Goal: Transaction & Acquisition: Purchase product/service

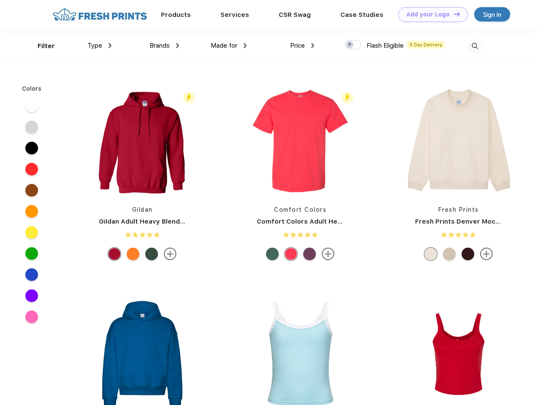
scroll to position [0, 0]
click at [430, 14] on link "Add your Logo Design Tool" at bounding box center [433, 14] width 70 height 15
click at [0, 0] on div "Design Tool" at bounding box center [0, 0] width 0 height 0
click at [453, 14] on link "Add your Logo Design Tool" at bounding box center [433, 14] width 70 height 15
click at [41, 46] on div "Filter" at bounding box center [46, 46] width 17 height 10
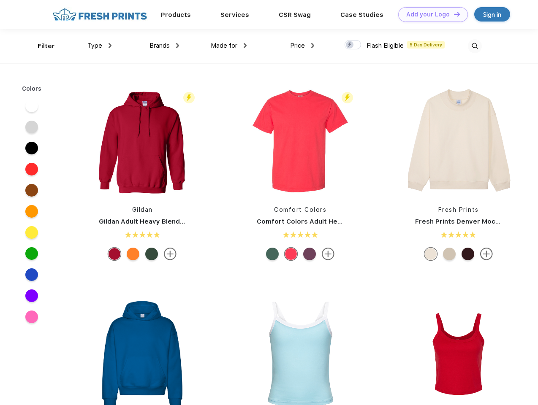
click at [100, 46] on span "Type" at bounding box center [94, 46] width 15 height 8
click at [164, 46] on span "Brands" at bounding box center [160, 46] width 20 height 8
click at [229, 46] on span "Made for" at bounding box center [224, 46] width 27 height 8
click at [302, 46] on span "Price" at bounding box center [297, 46] width 15 height 8
click at [353, 45] on div at bounding box center [353, 44] width 16 height 9
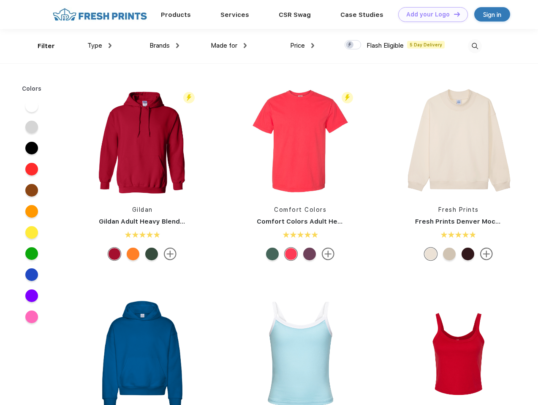
click at [350, 45] on input "checkbox" at bounding box center [347, 42] width 5 height 5
click at [475, 46] on img at bounding box center [475, 46] width 14 height 14
